Goal: Navigation & Orientation: Find specific page/section

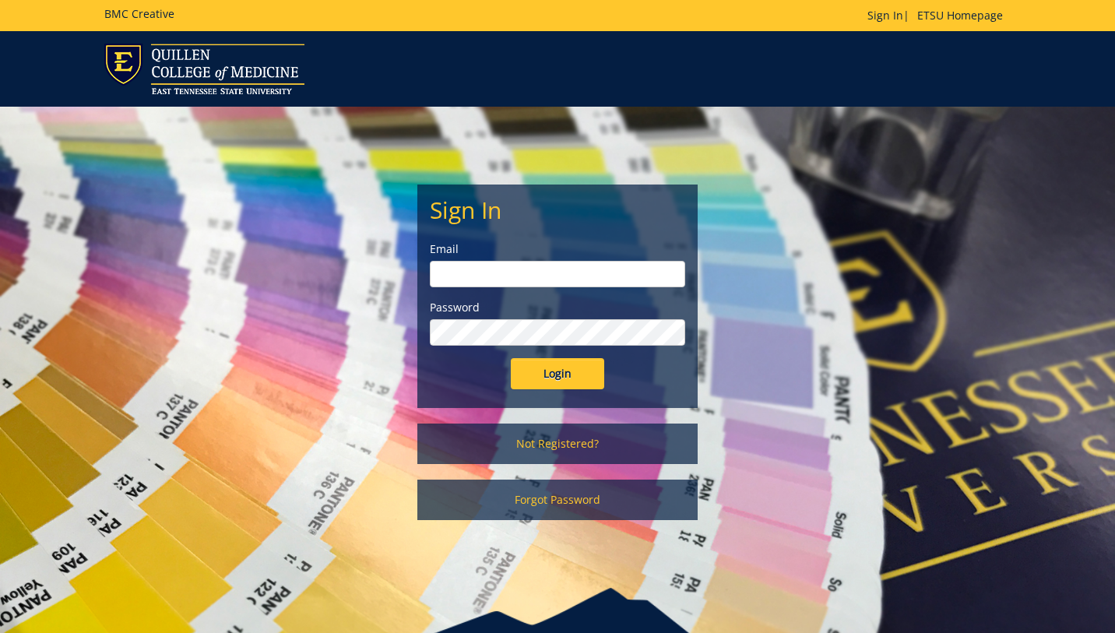
type input "[EMAIL_ADDRESS][DOMAIN_NAME]"
click at [560, 382] on input "Login" at bounding box center [557, 373] width 93 height 31
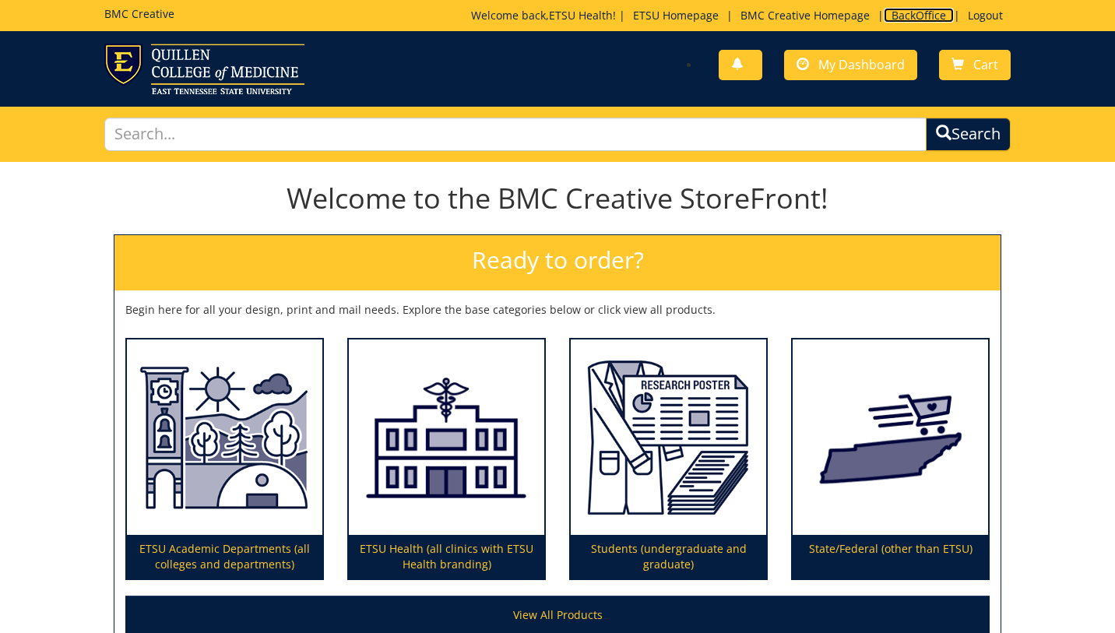
click at [906, 16] on link "BackOffice" at bounding box center [919, 15] width 70 height 15
